Goal: Navigation & Orientation: Find specific page/section

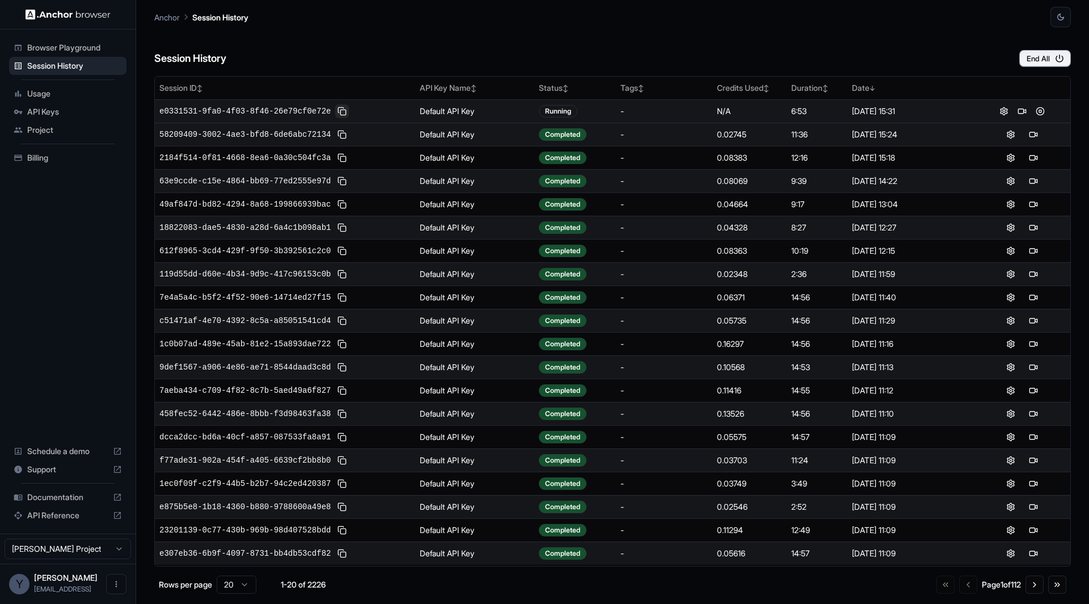
click at [345, 112] on button at bounding box center [342, 111] width 14 height 14
